Goal: Transaction & Acquisition: Purchase product/service

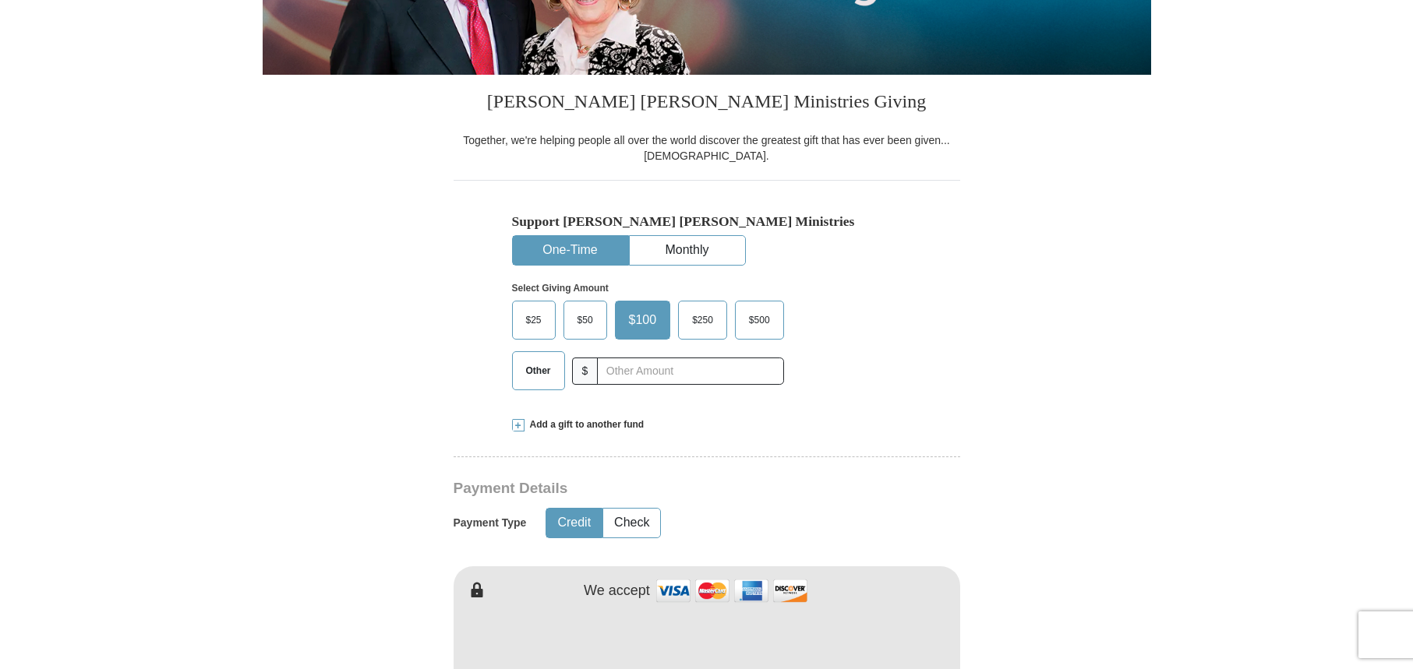
scroll to position [320, 0]
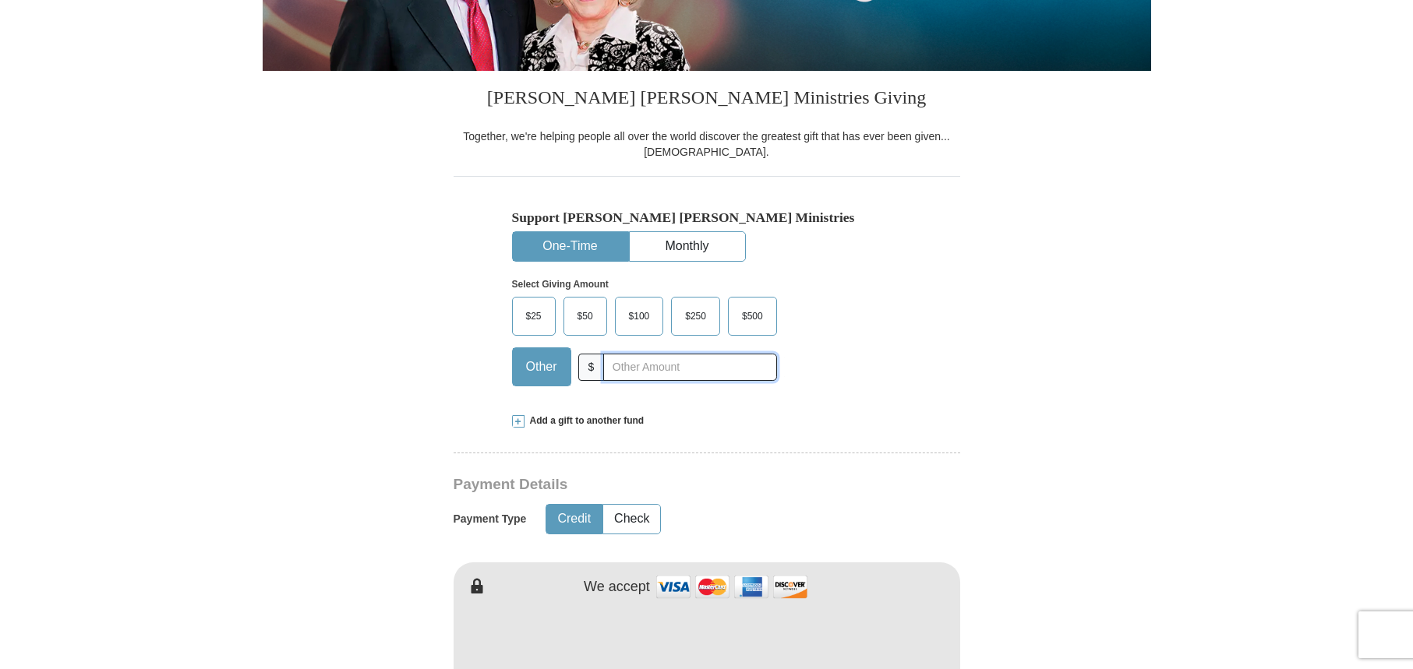
click at [672, 368] on input "text" at bounding box center [689, 367] width 173 height 27
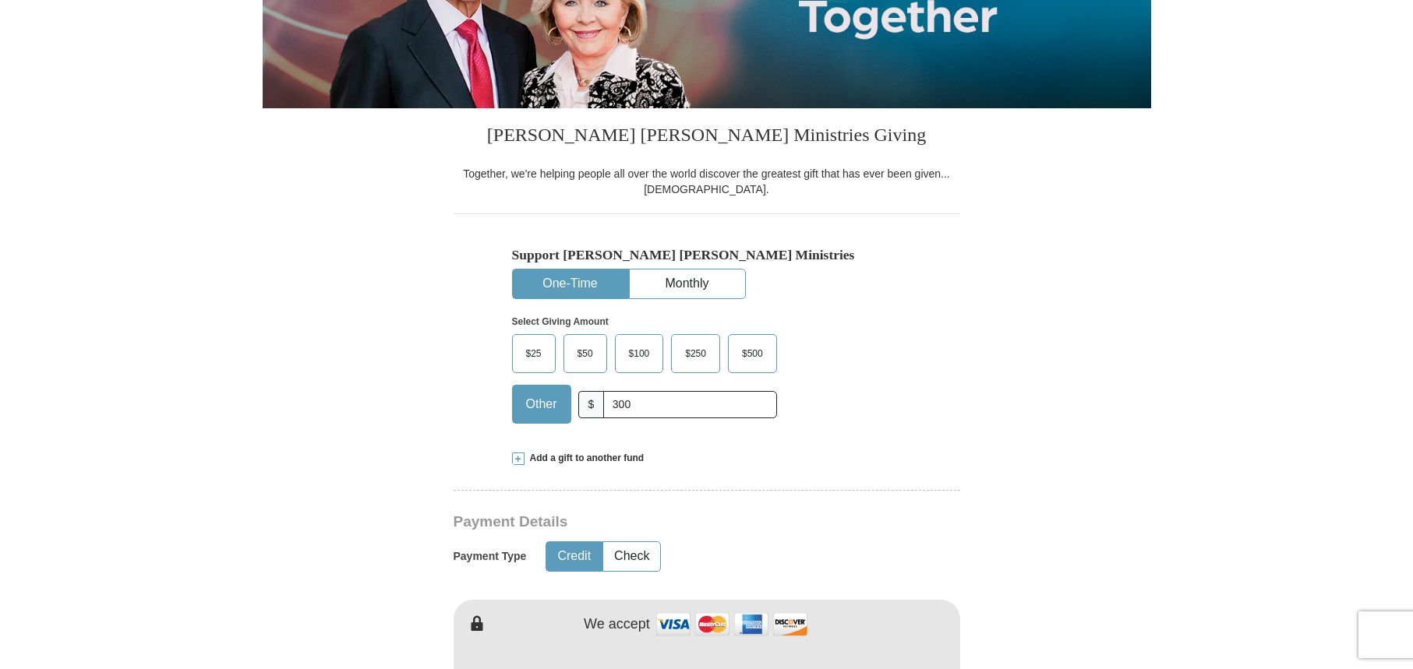
scroll to position [280, 0]
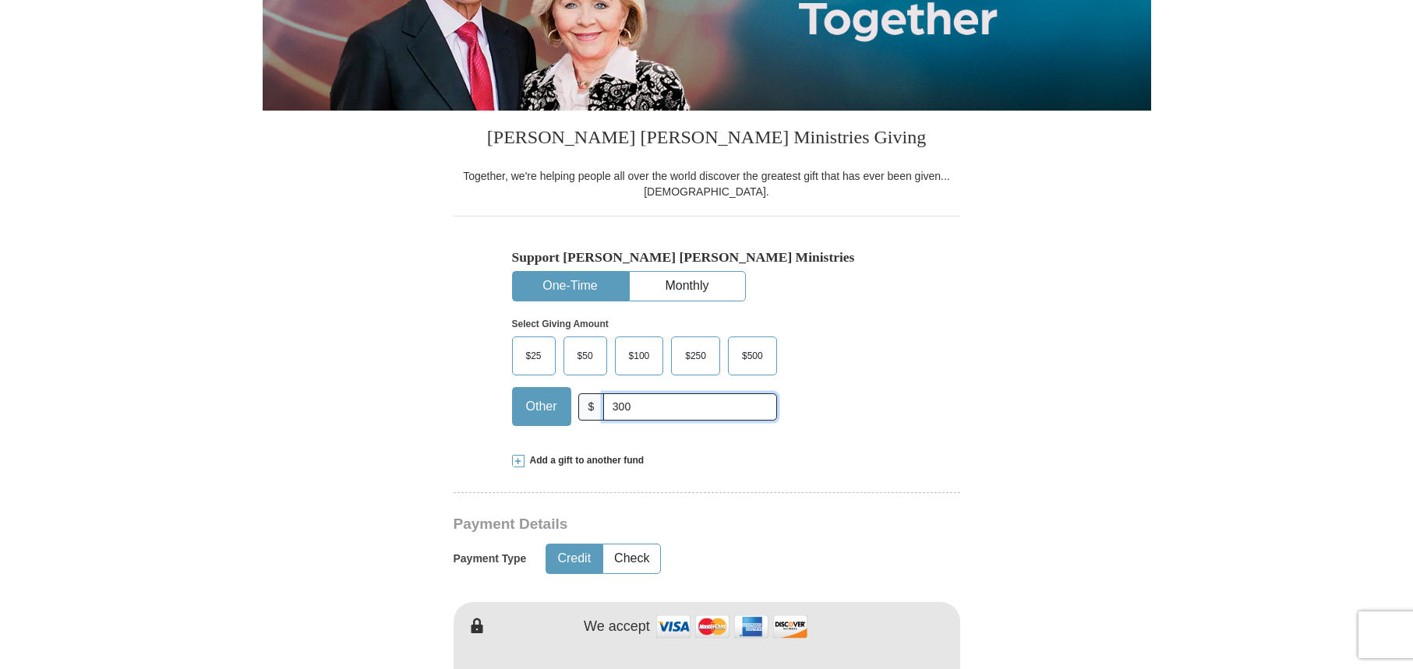
click at [685, 411] on input "300" at bounding box center [689, 407] width 173 height 27
type input "300."
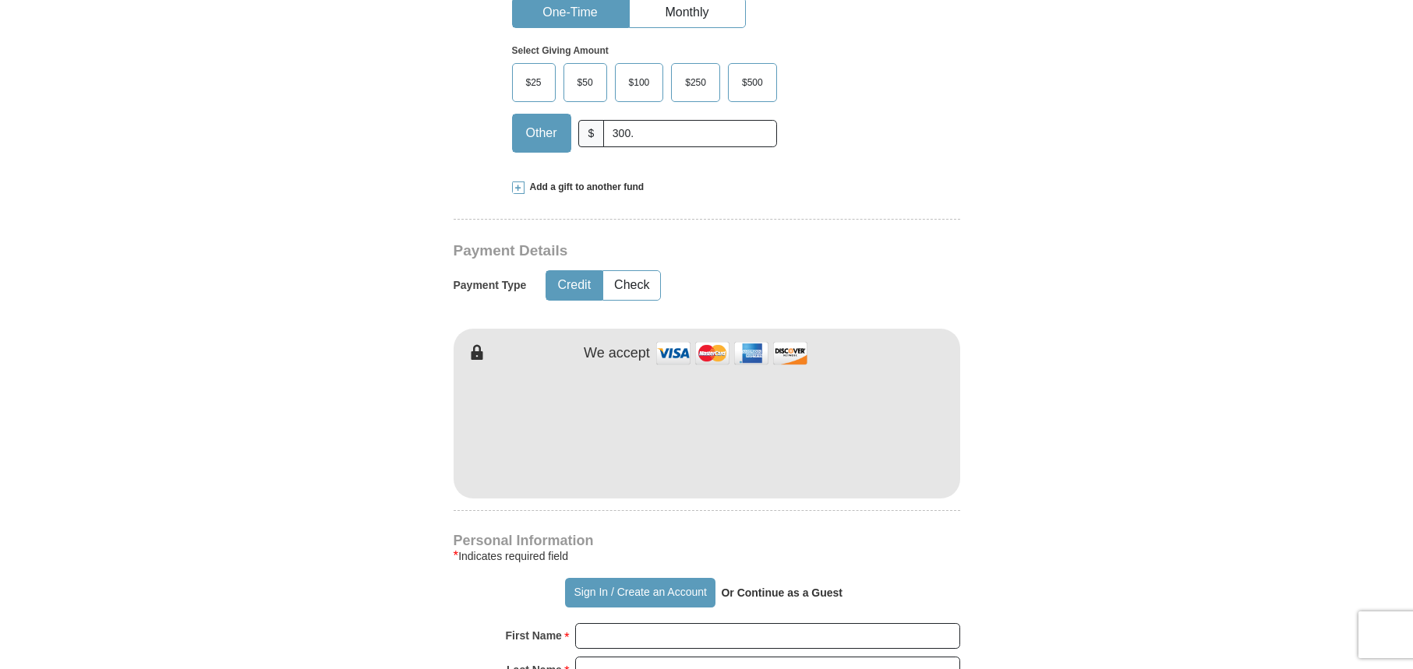
scroll to position [592, 0]
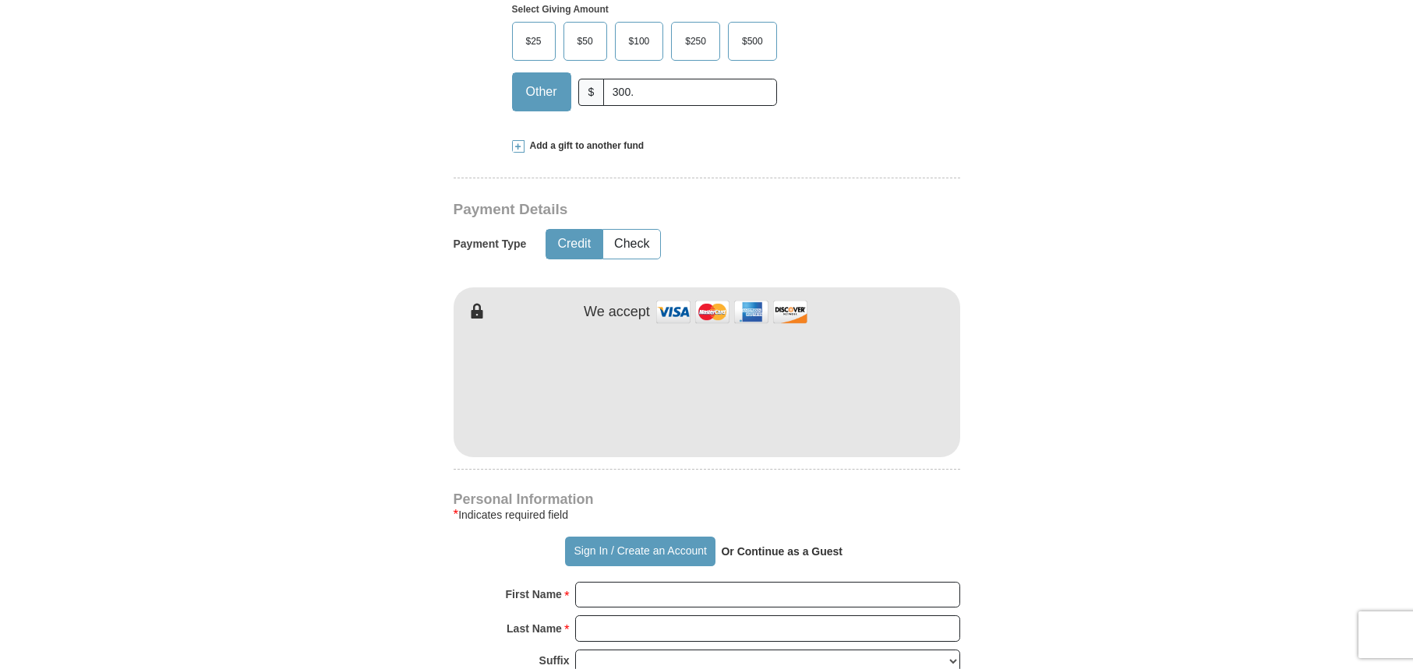
click at [1019, 563] on form "Already have an account? Sign in for faster giving. Don't have an account? Crea…" at bounding box center [707, 424] width 888 height 1912
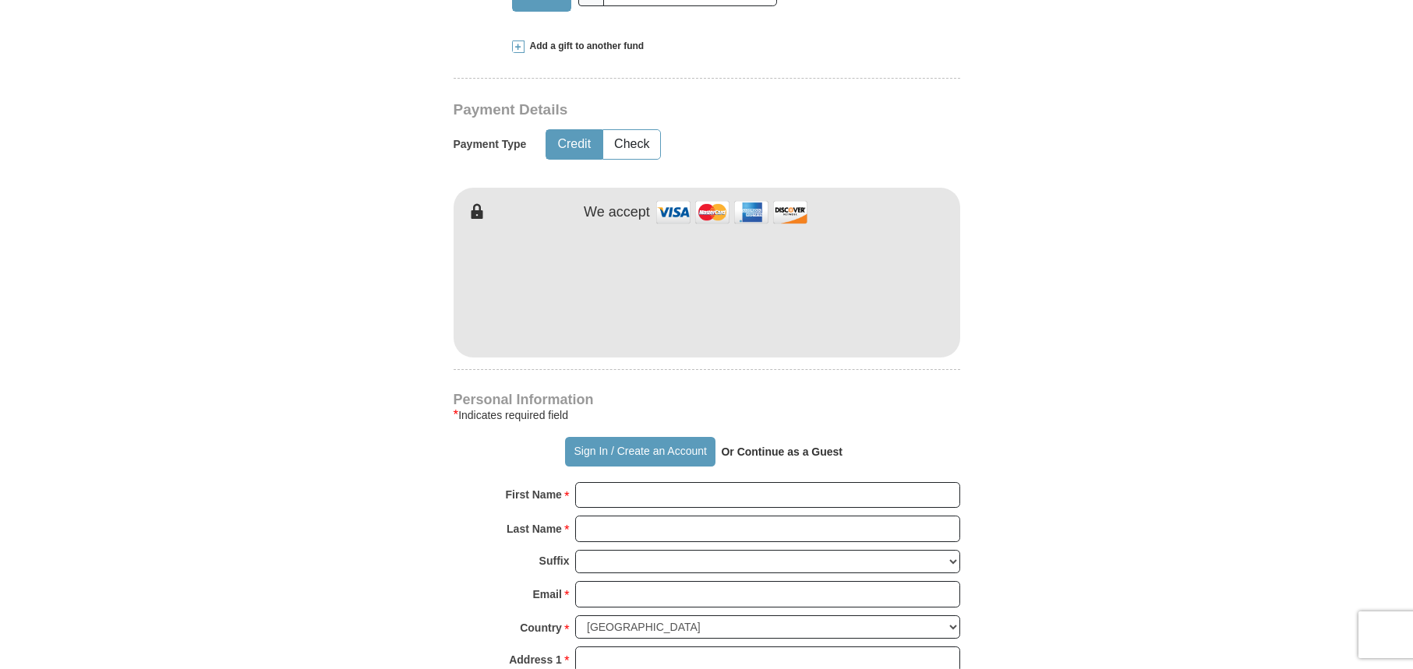
scroll to position [700, 0]
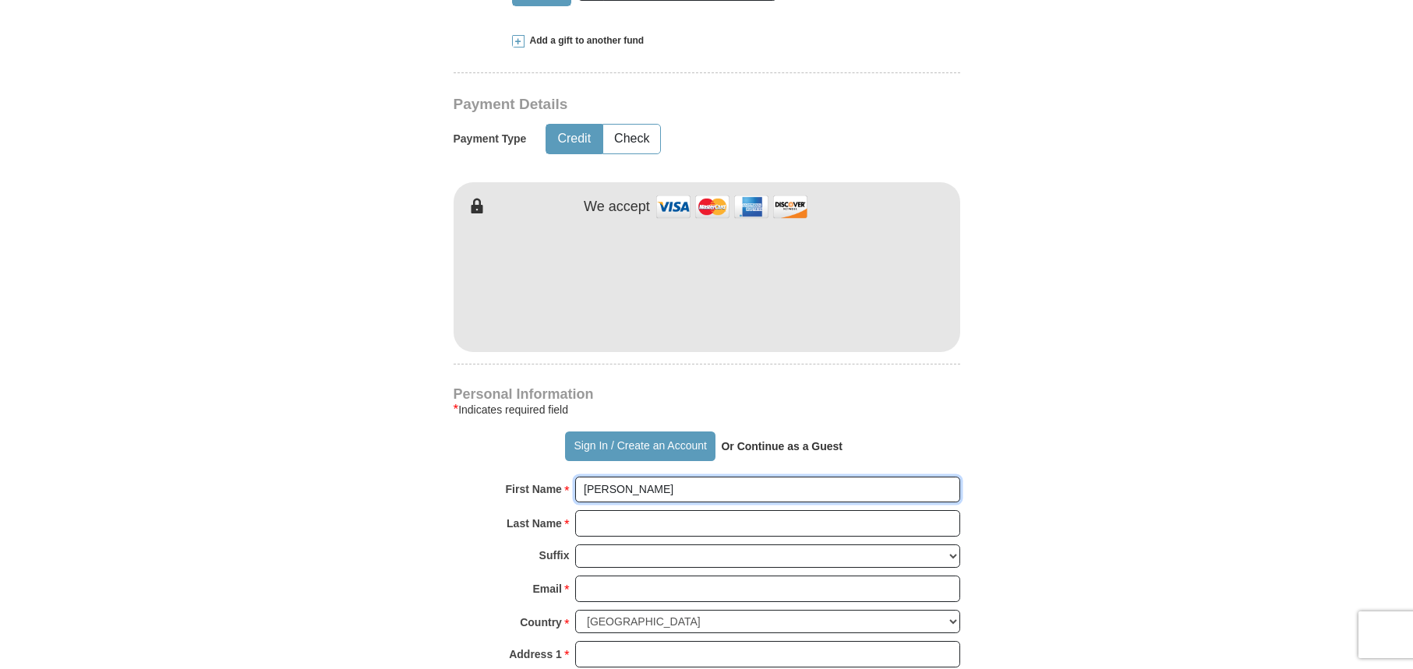
type input "[PERSON_NAME]"
type input "s"
type input "[PERSON_NAME]"
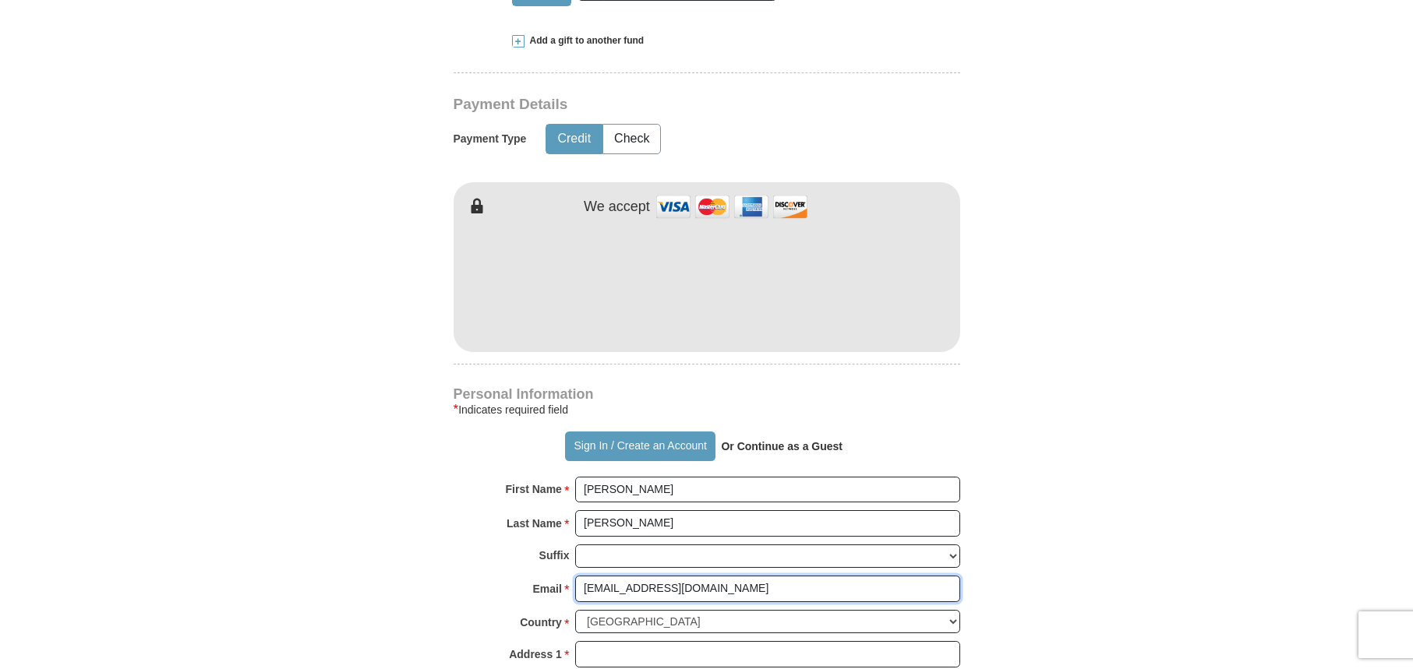
type input "[EMAIL_ADDRESS][DOMAIN_NAME]"
drag, startPoint x: 1071, startPoint y: 512, endPoint x: 1053, endPoint y: 510, distance: 18.0
click at [1070, 512] on form "Already have an account? Sign in for faster giving. Don't have an account? Crea…" at bounding box center [707, 319] width 888 height 1912
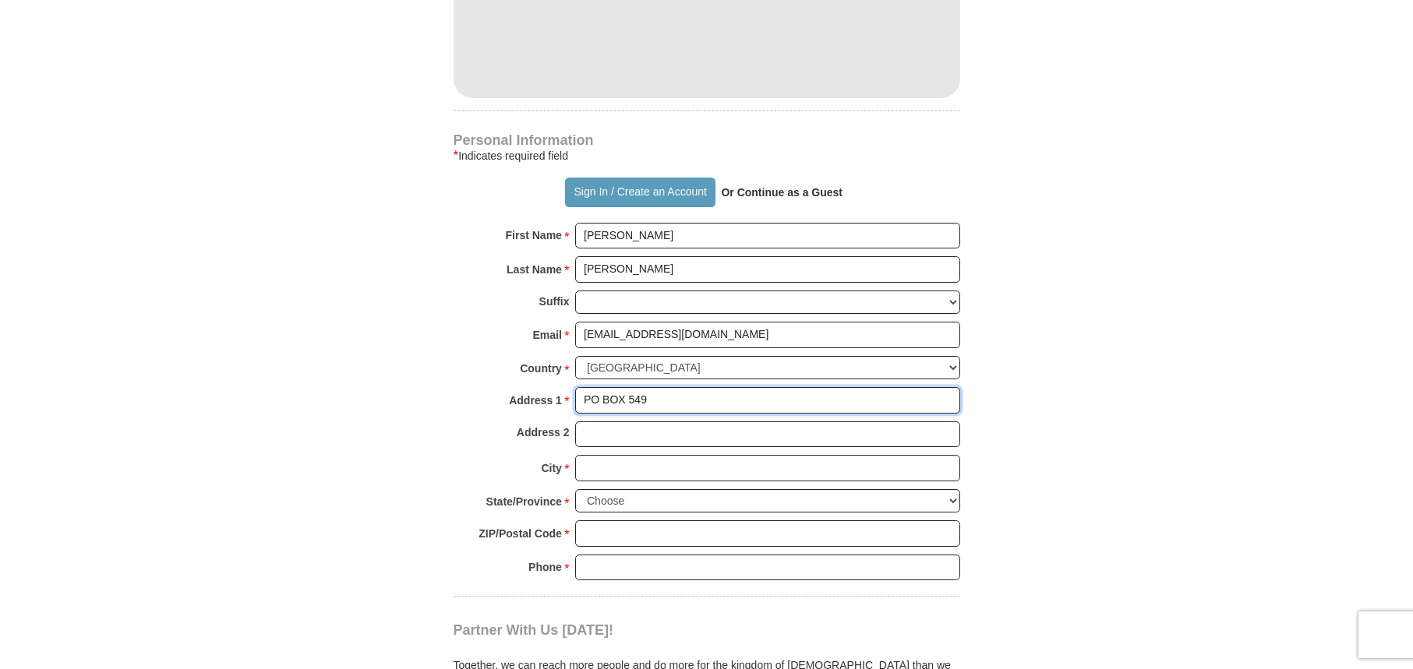
scroll to position [956, 0]
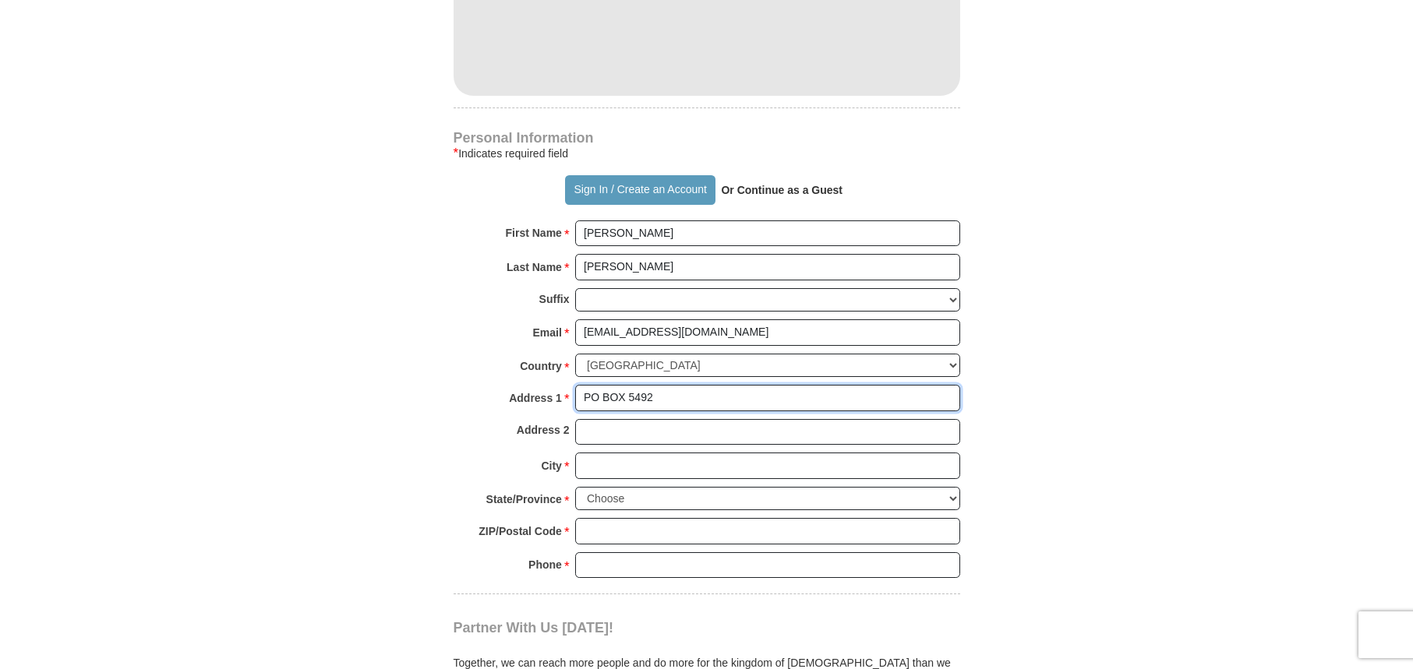
type input "PO BOX 5492"
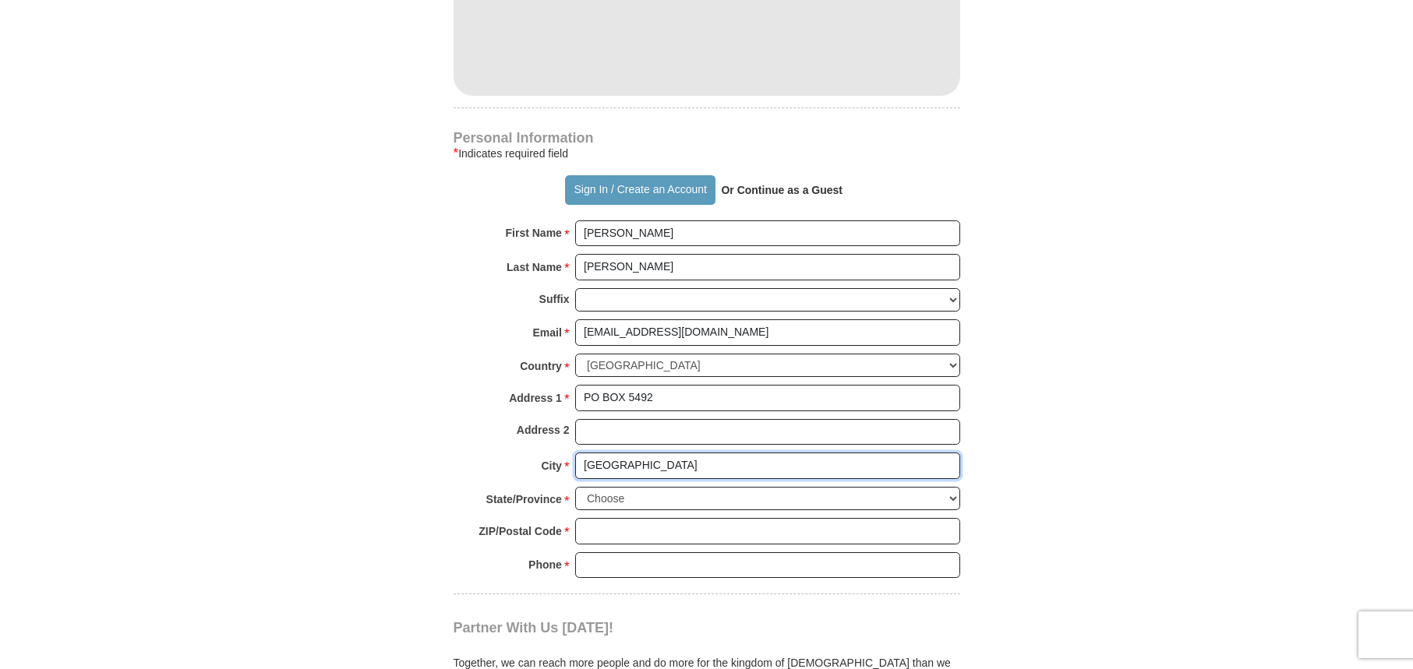
type input "[GEOGRAPHIC_DATA]"
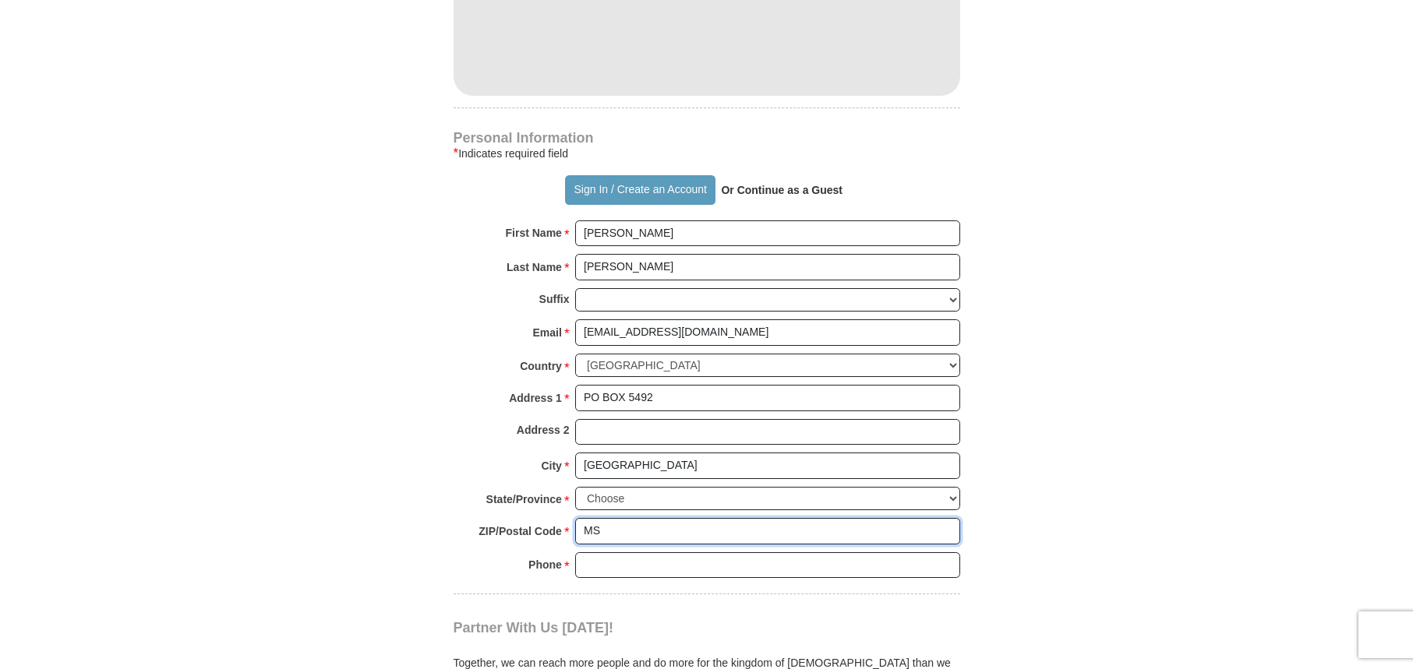
drag, startPoint x: 623, startPoint y: 501, endPoint x: 517, endPoint y: 498, distance: 106.8
click at [517, 518] on div "ZIP/Postal Code * MS No postal code? Click here. Please enter ZIP/Postal Code Y…" at bounding box center [707, 535] width 507 height 34
type input "38704"
select select "MS"
click at [600, 553] on input "Phone * *" at bounding box center [767, 566] width 385 height 26
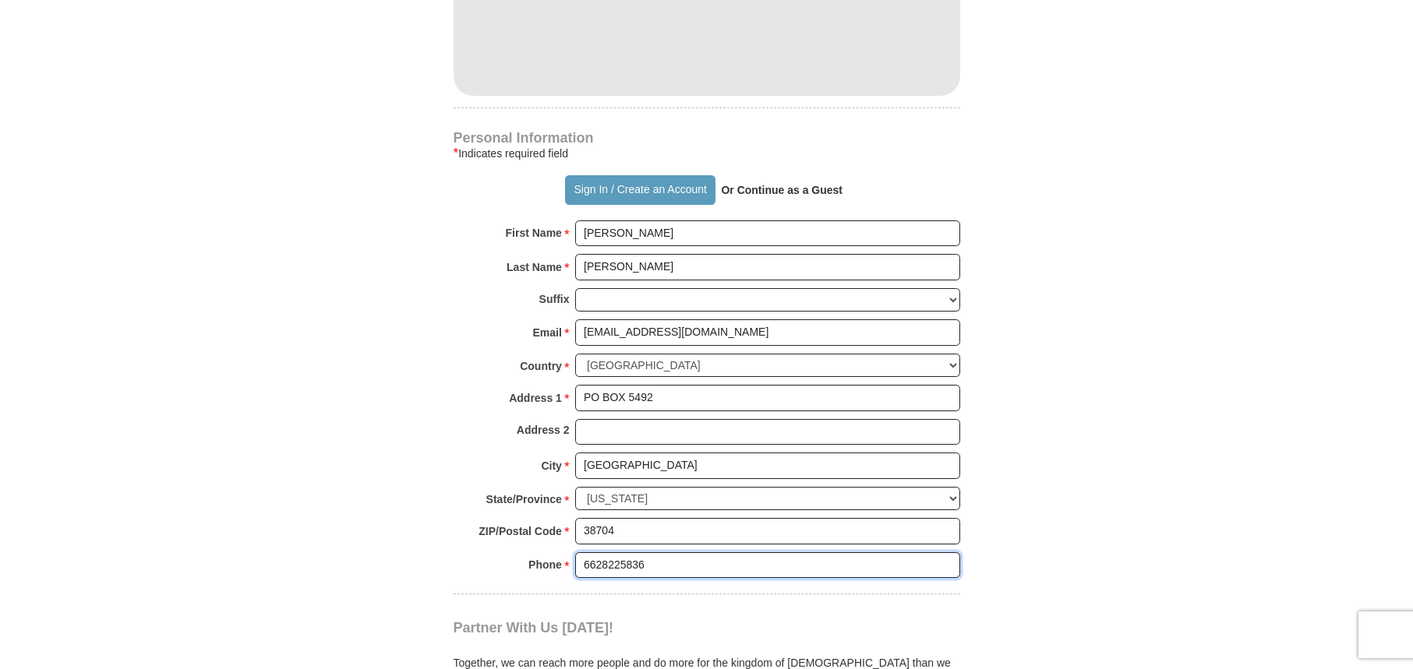
type input "6628225836"
click at [1008, 591] on form "Already have an account? Sign in for faster giving. Don't have an account? Crea…" at bounding box center [707, 62] width 888 height 1912
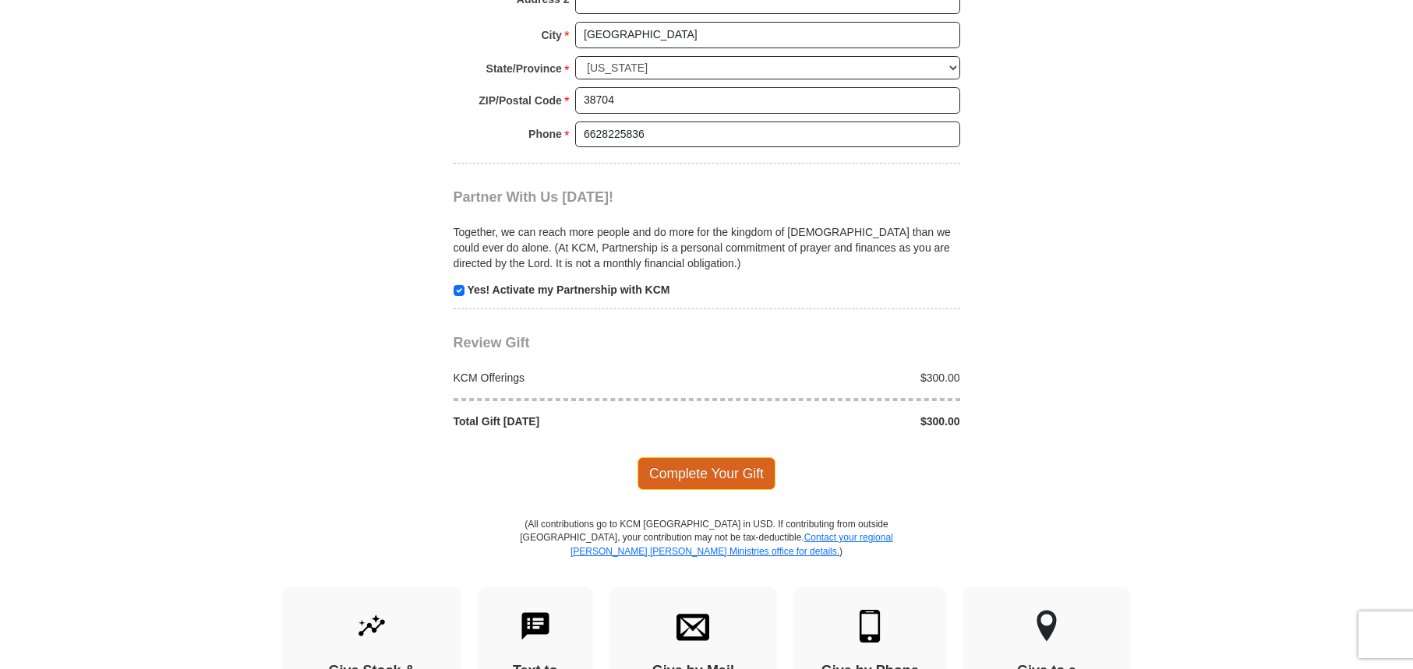
scroll to position [1388, 0]
click at [712, 457] on span "Complete Your Gift" at bounding box center [706, 473] width 138 height 33
